Goal: Task Accomplishment & Management: Complete application form

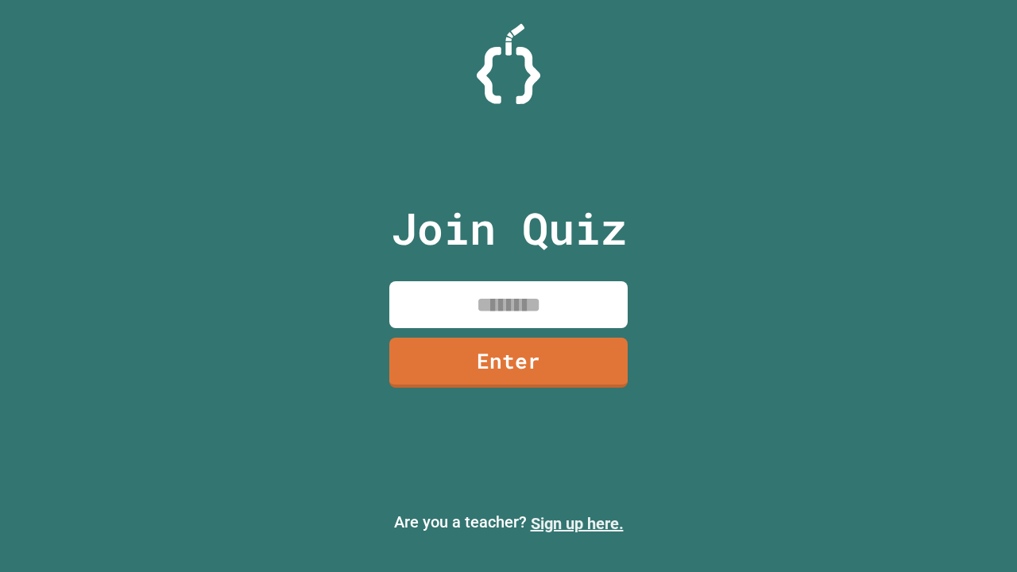
click at [577, 524] on link "Sign up here." at bounding box center [577, 523] width 93 height 19
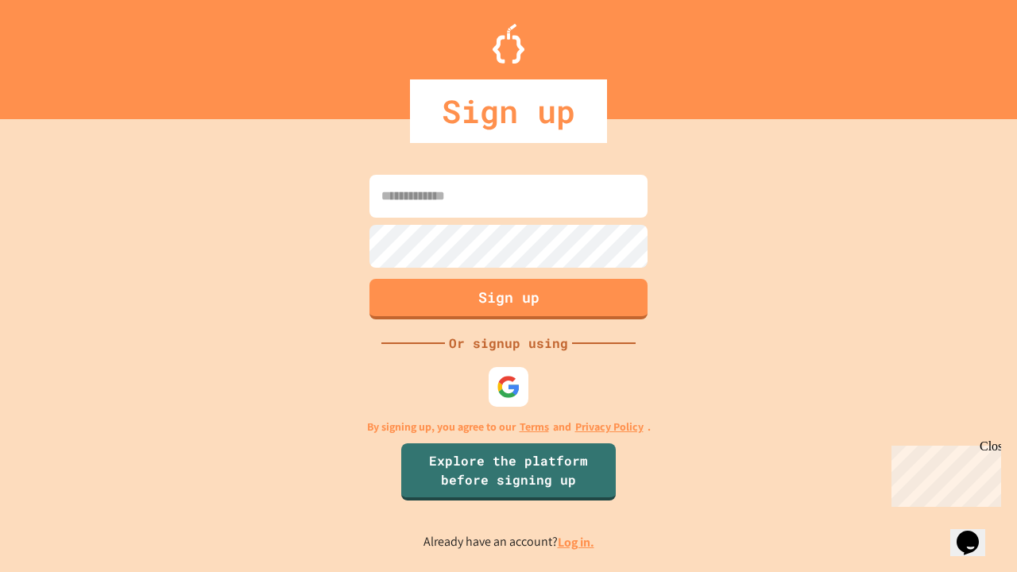
click at [577, 542] on link "Log in." at bounding box center [576, 542] width 37 height 17
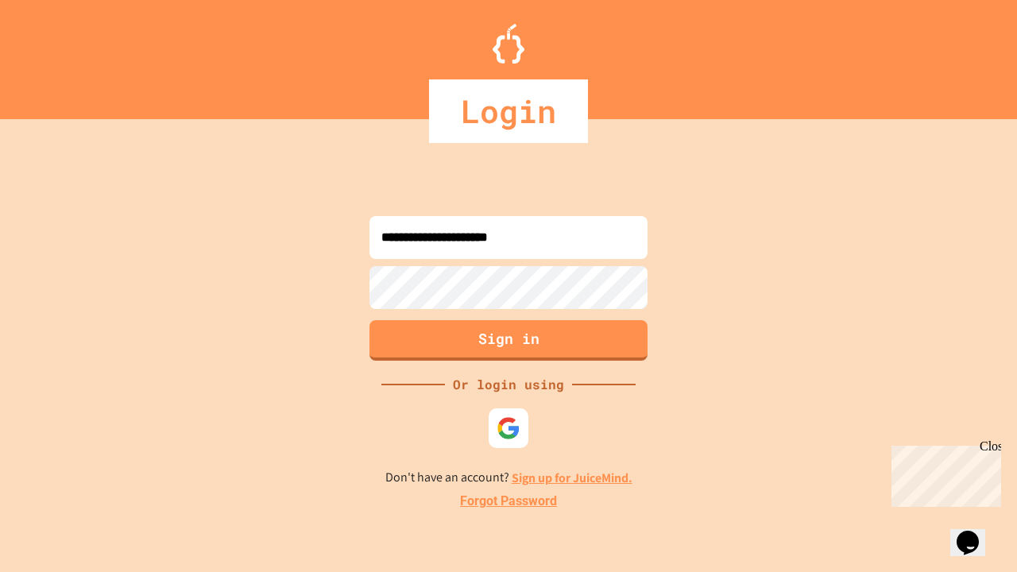
type input "**********"
